Goal: Task Accomplishment & Management: Manage account settings

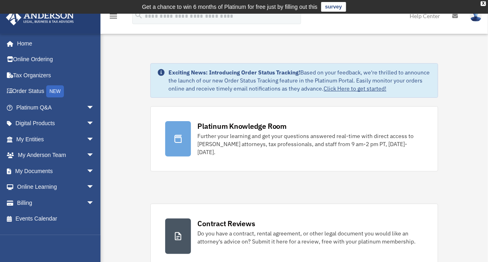
drag, startPoint x: 0, startPoint y: 0, endPoint x: 196, endPoint y: 45, distance: 201.2
click at [51, 185] on link "Online Learning arrow_drop_down" at bounding box center [56, 187] width 101 height 16
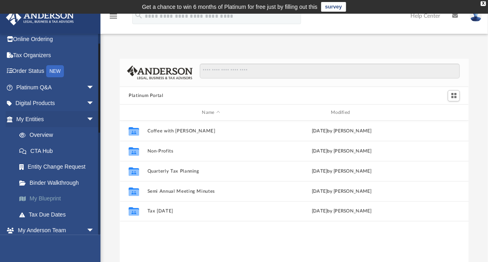
scroll to position [23, 0]
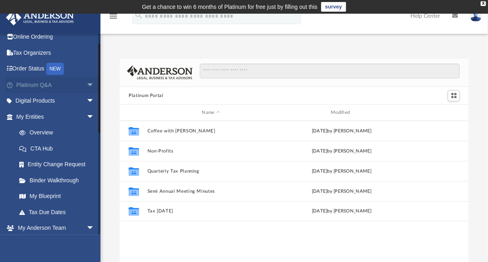
click at [53, 84] on link "Platinum Q&A arrow_drop_down" at bounding box center [56, 85] width 101 height 16
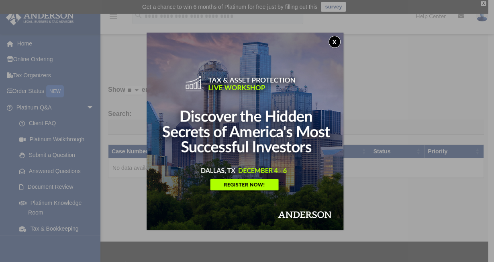
click at [338, 42] on button "x" at bounding box center [335, 42] width 12 height 12
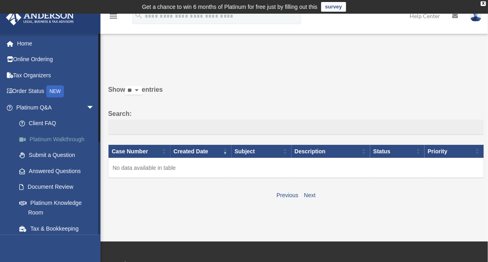
click at [72, 139] on link "Platinum Walkthrough" at bounding box center [58, 139] width 95 height 16
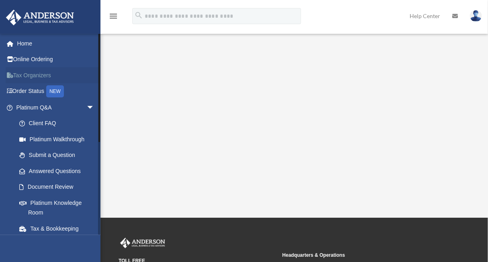
click at [43, 75] on link "Tax Organizers" at bounding box center [56, 75] width 101 height 16
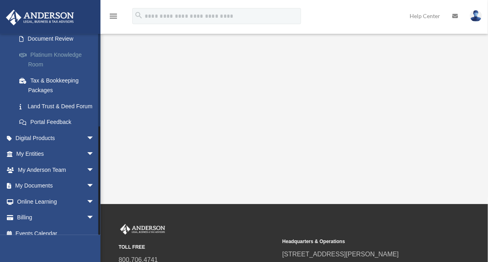
scroll to position [166, 0]
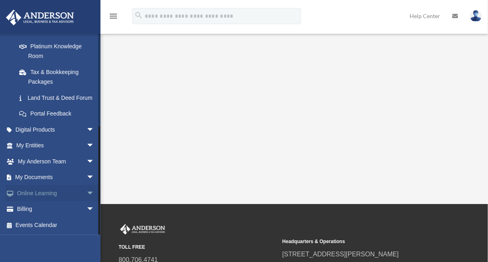
click at [59, 191] on link "Online Learning arrow_drop_down" at bounding box center [56, 193] width 101 height 16
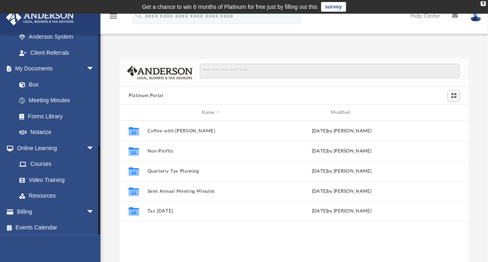
scroll to position [248, 0]
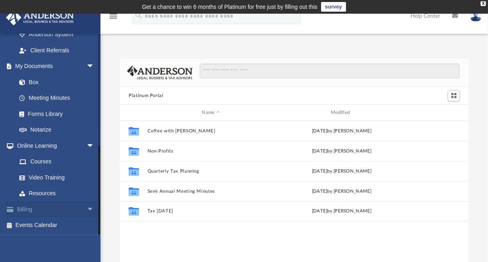
click at [64, 209] on link "Billing arrow_drop_down" at bounding box center [56, 209] width 101 height 16
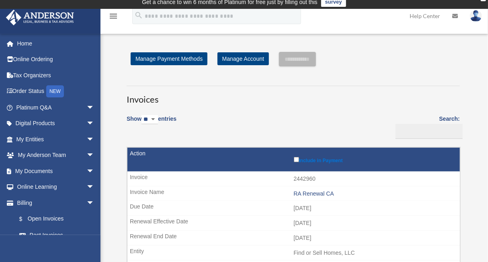
scroll to position [3, 0]
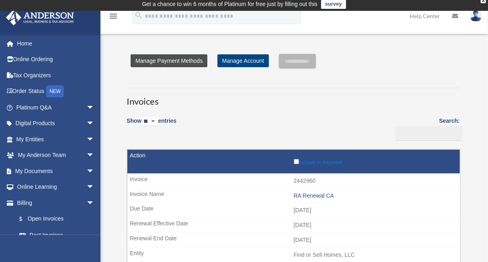
click at [189, 59] on link "Manage Payment Methods" at bounding box center [169, 60] width 77 height 13
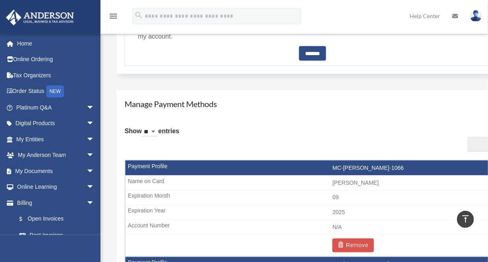
scroll to position [546, 0]
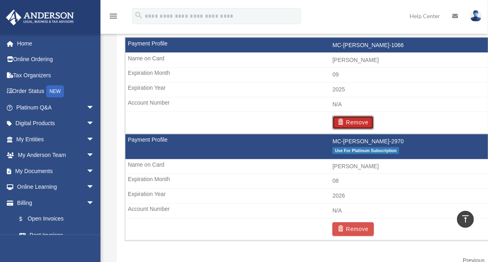
click at [360, 123] on button "Remove" at bounding box center [352, 123] width 41 height 14
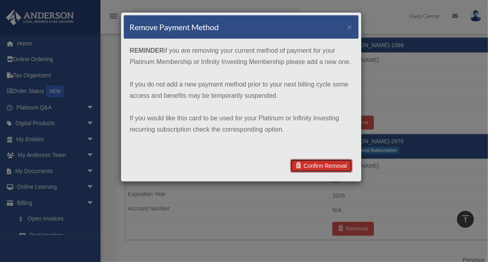
click at [327, 160] on link "Confirm Removal" at bounding box center [321, 166] width 62 height 14
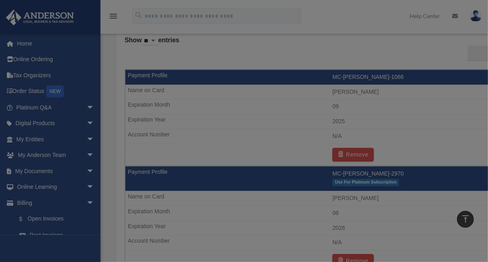
scroll to position [578, 0]
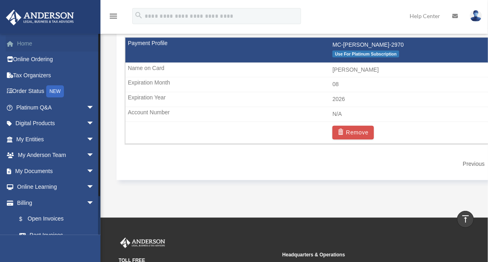
click at [31, 45] on link "Home" at bounding box center [56, 43] width 101 height 16
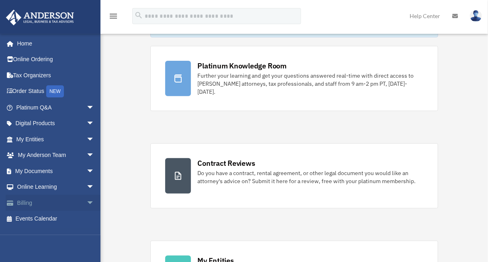
scroll to position [61, 0]
click at [28, 202] on link "Billing arrow_drop_down" at bounding box center [56, 203] width 101 height 16
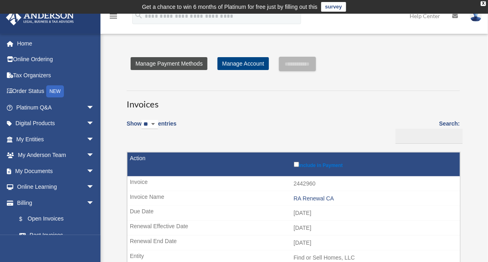
click at [191, 62] on link "Manage Payment Methods" at bounding box center [169, 63] width 77 height 13
